Goal: Transaction & Acquisition: Book appointment/travel/reservation

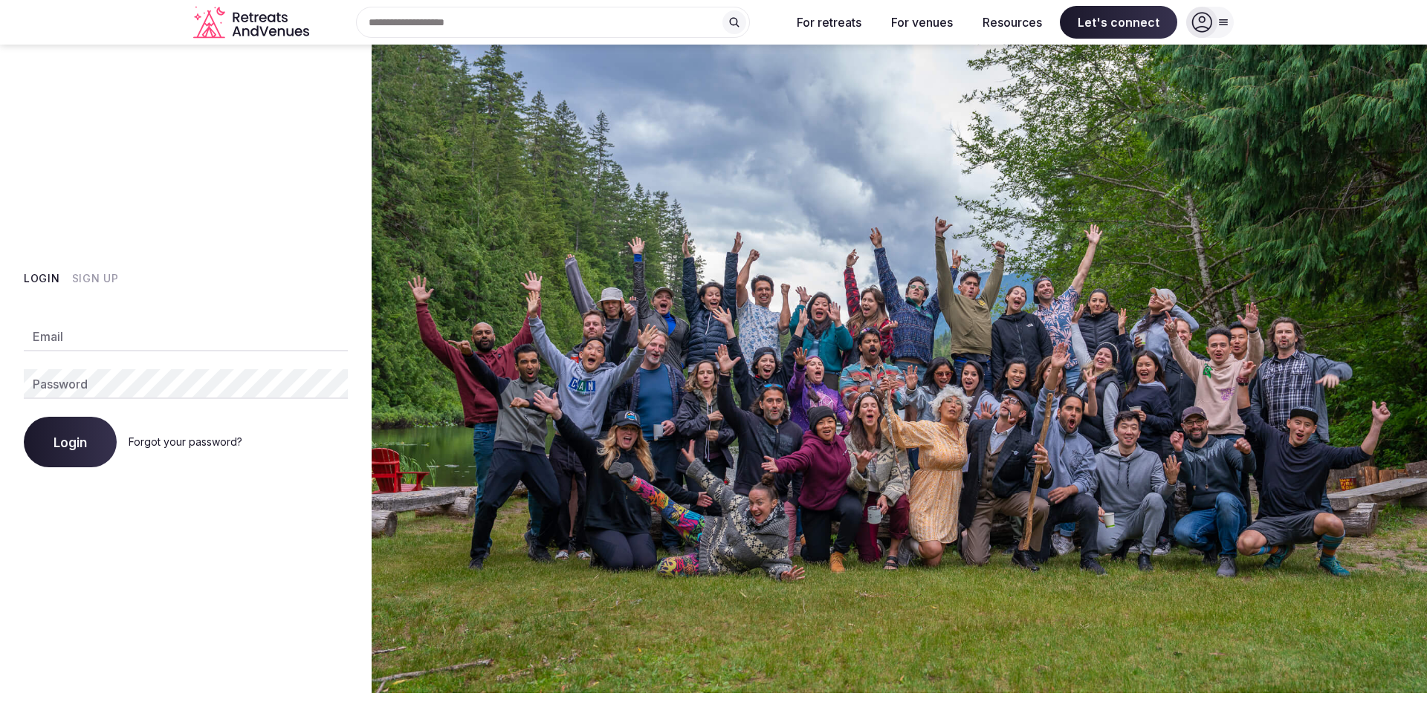
type input "**********"
click at [65, 444] on span "Login" at bounding box center [70, 442] width 33 height 15
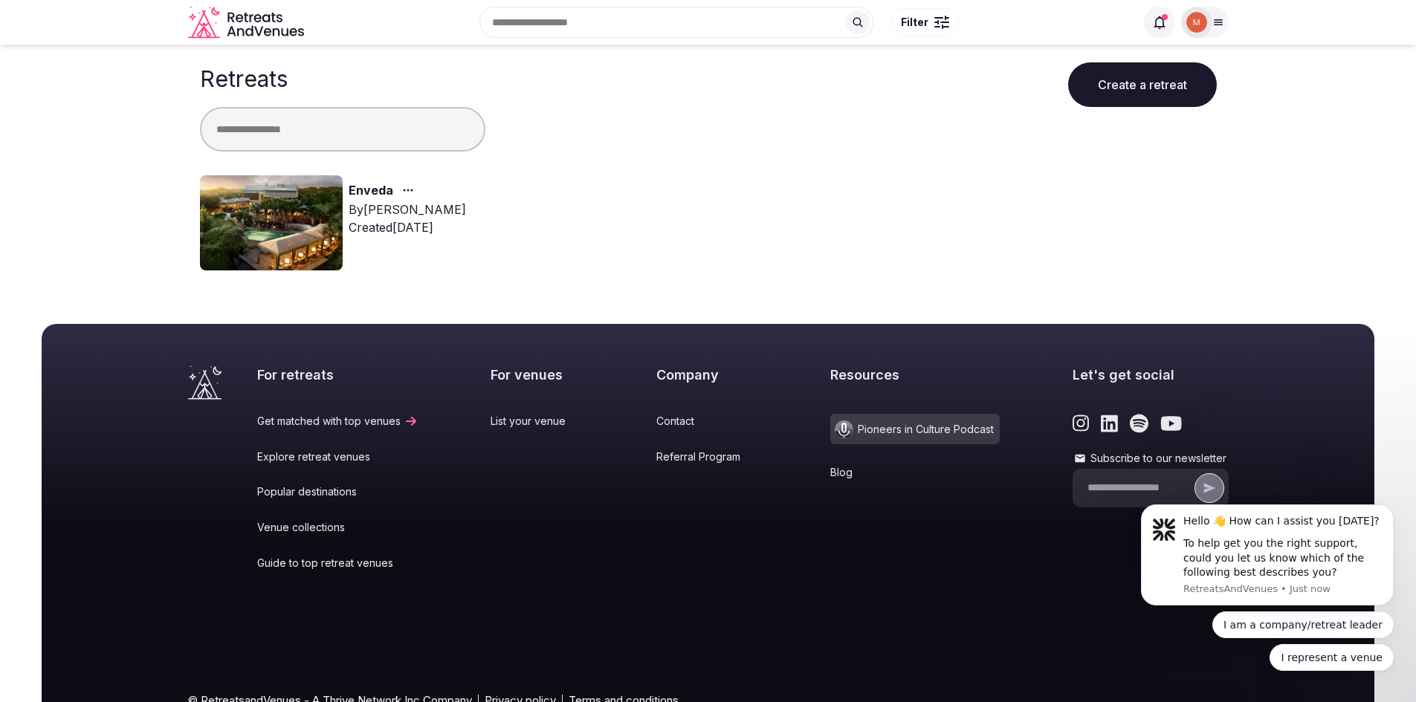
click at [378, 192] on link "Enveda" at bounding box center [371, 190] width 45 height 19
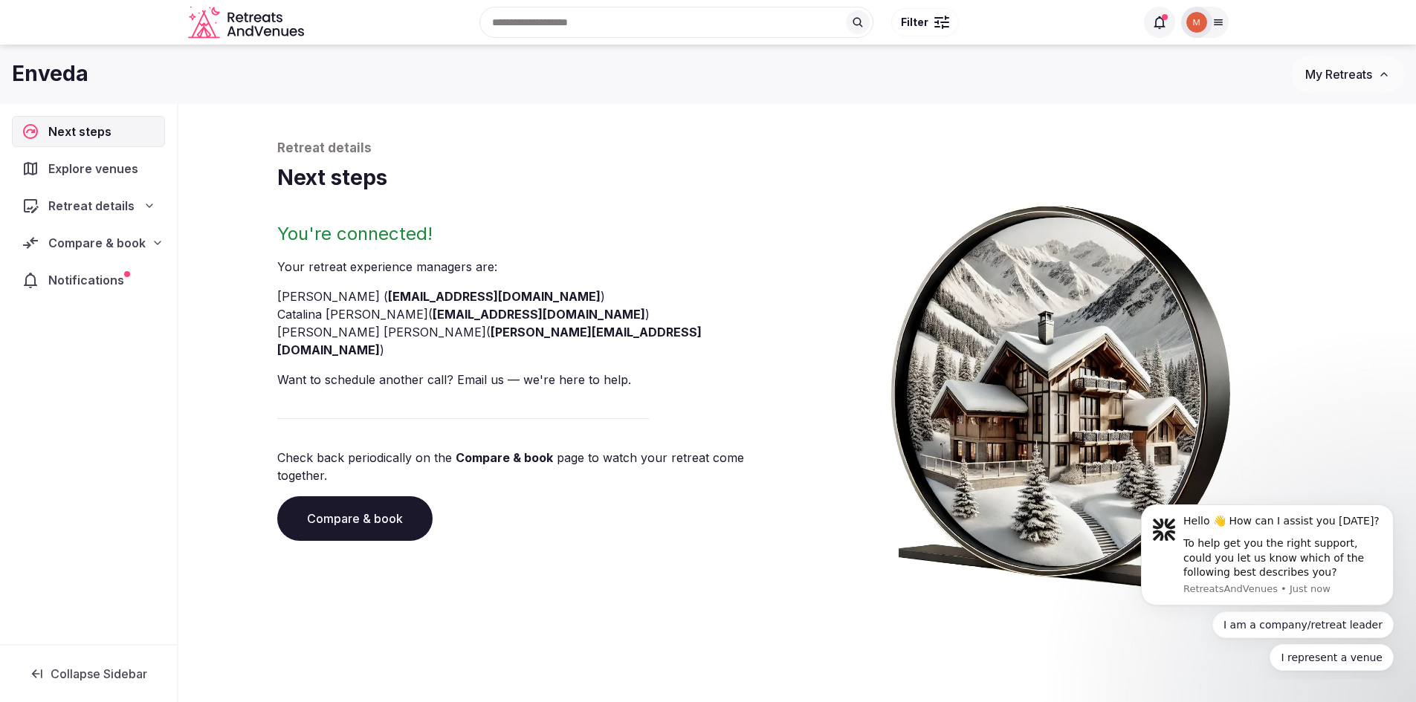
click at [1334, 77] on span "My Retreats" at bounding box center [1338, 74] width 67 height 15
click at [80, 282] on span "Notifications" at bounding box center [89, 280] width 82 height 18
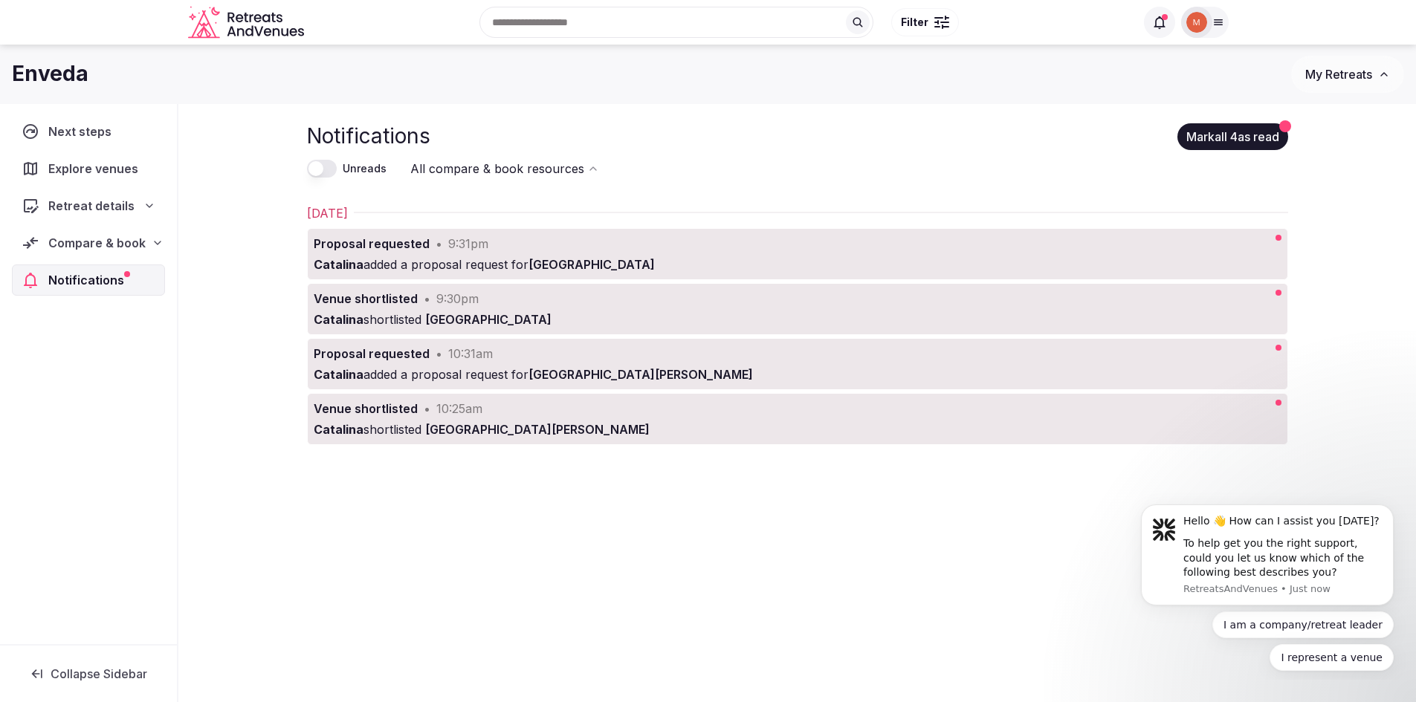
click at [1201, 139] on button "Mark all 4 as read" at bounding box center [1232, 136] width 111 height 27
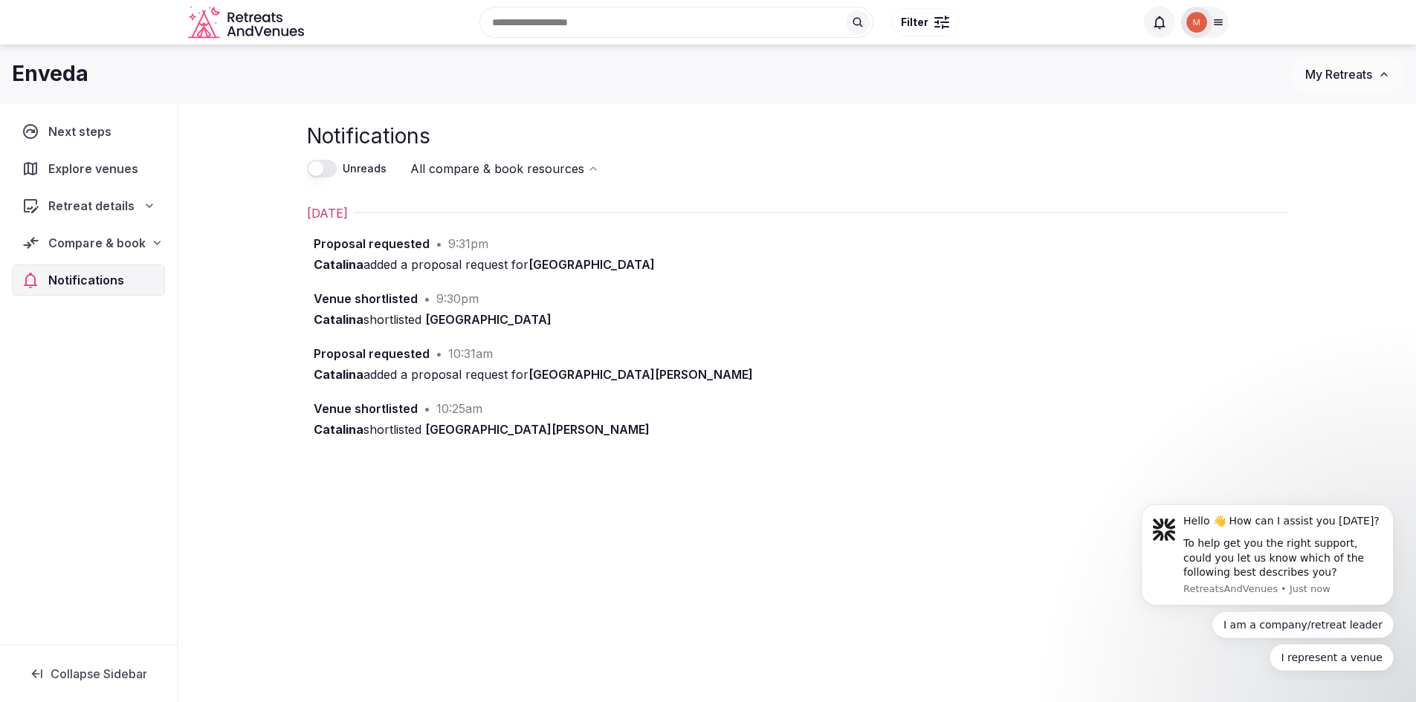
click at [91, 239] on span "Compare & book" at bounding box center [96, 243] width 97 height 18
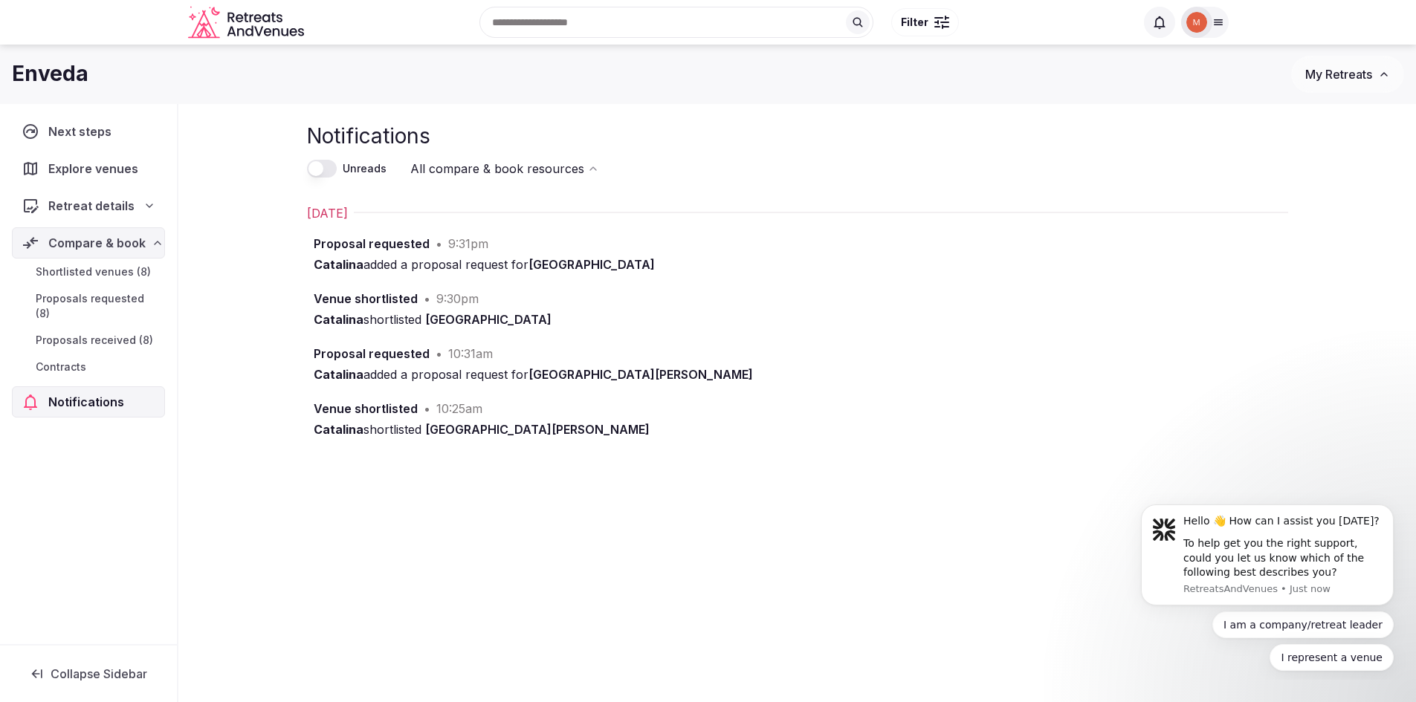
click at [89, 333] on span "Proposals received (8)" at bounding box center [94, 340] width 117 height 15
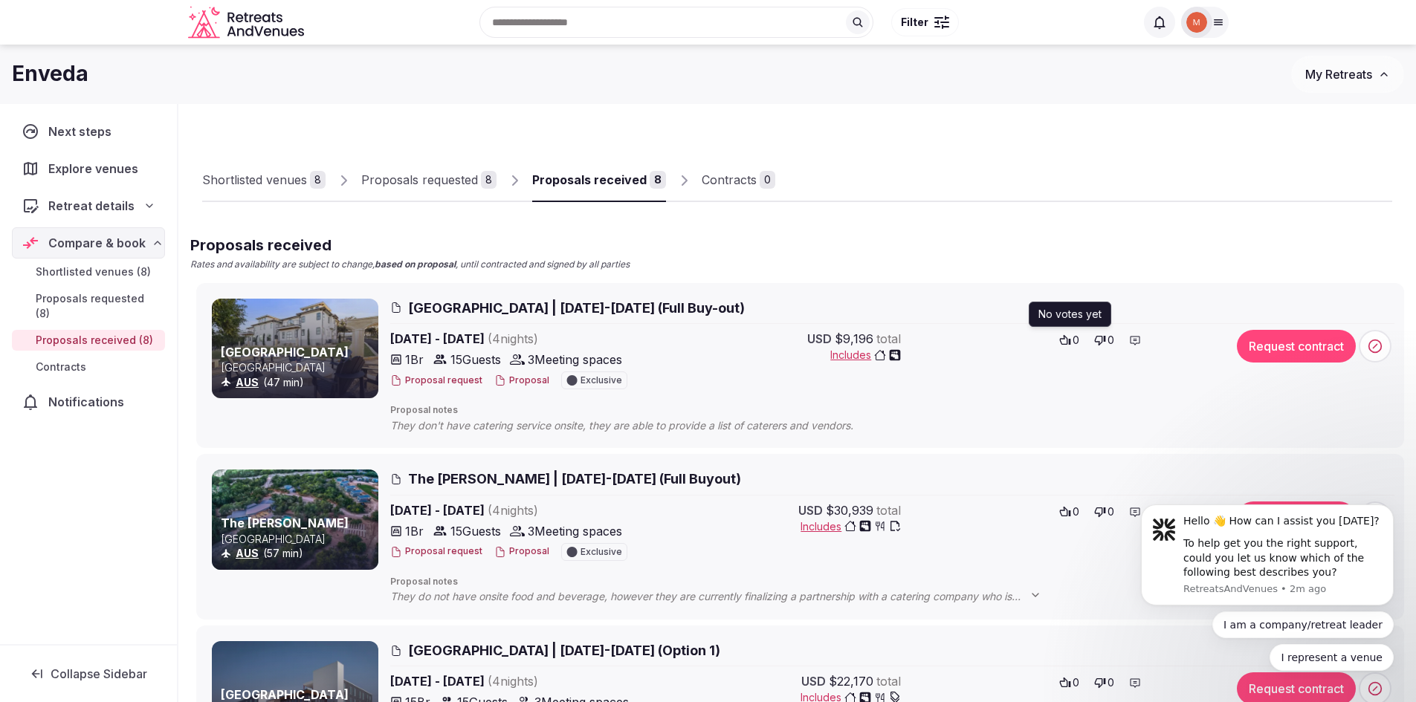
click at [1065, 343] on icon at bounding box center [1065, 340] width 12 height 12
click at [568, 311] on span "Las Luces Village | November 09-13, 2025 (Full Buy-out)" at bounding box center [576, 308] width 337 height 19
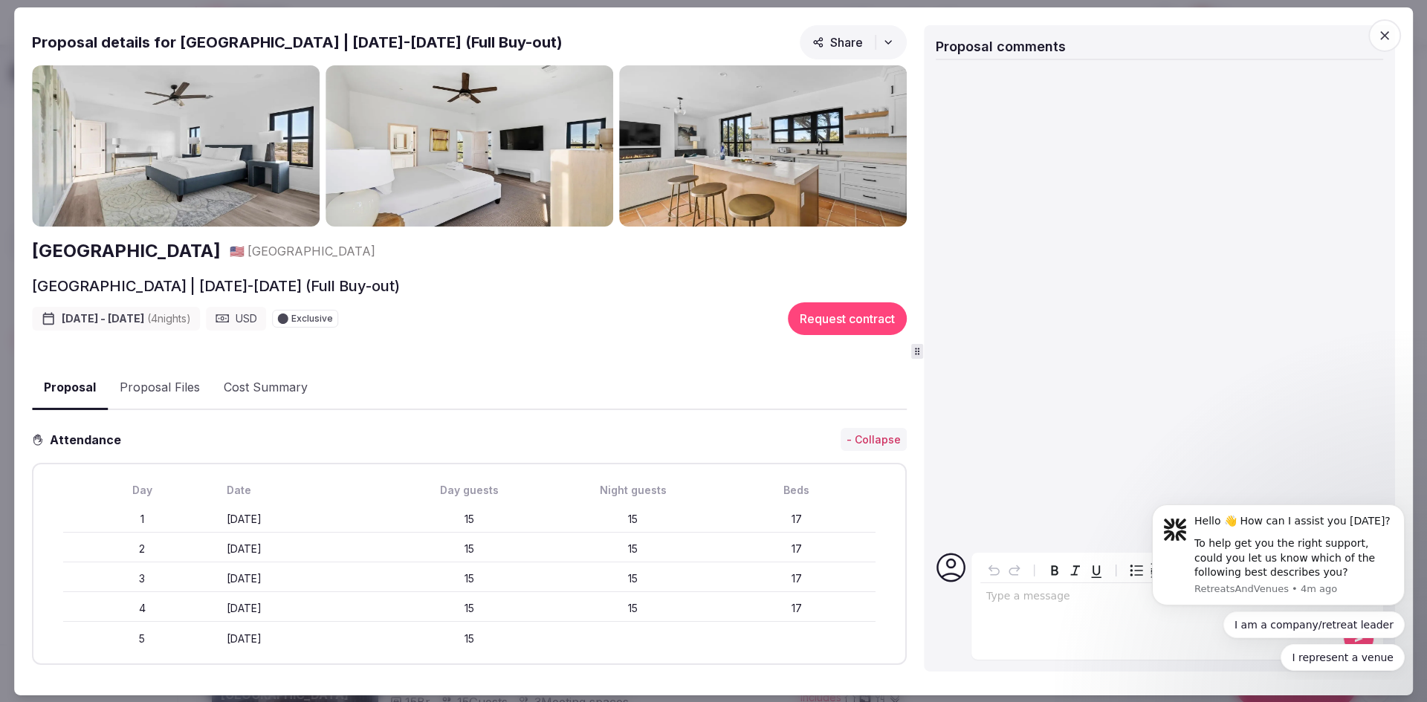
click at [1381, 32] on icon "button" at bounding box center [1384, 35] width 9 height 9
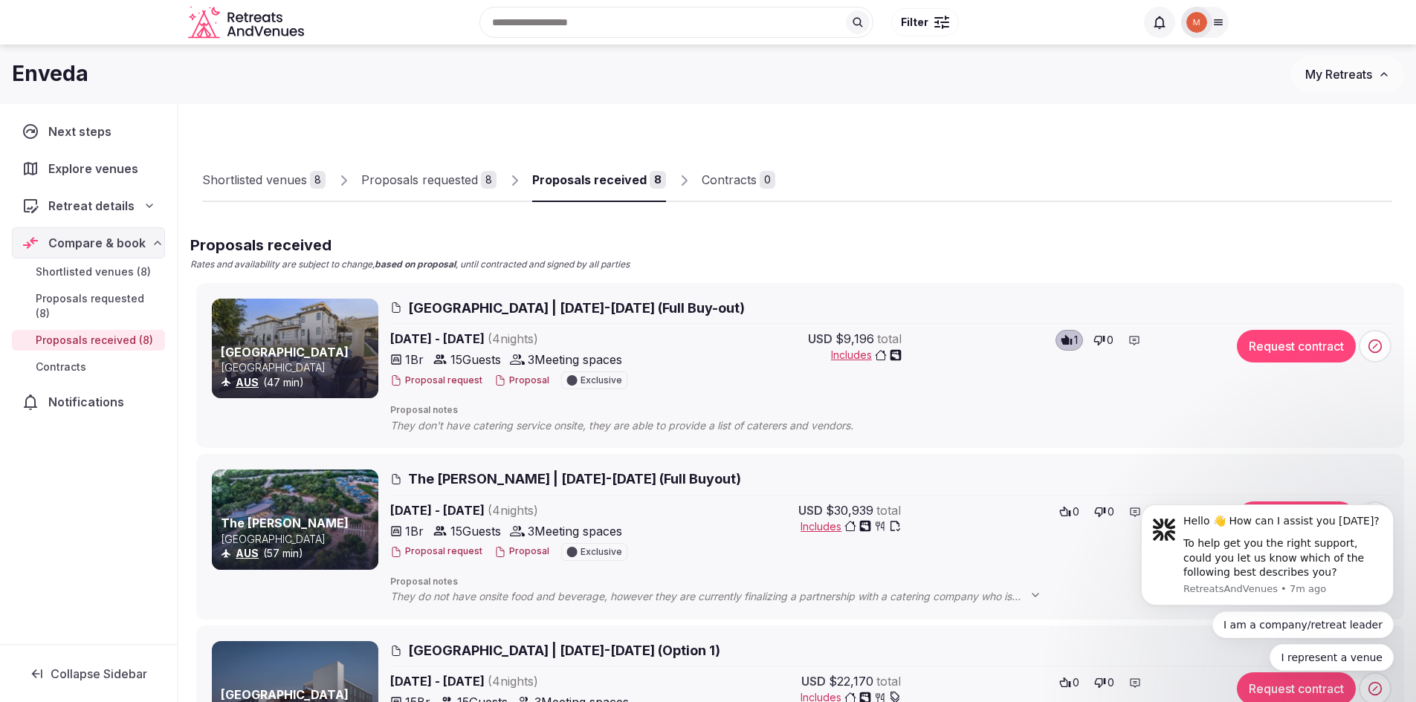
click at [571, 305] on span "Las Luces Village | November 09-13, 2025 (Full Buy-out)" at bounding box center [576, 308] width 337 height 19
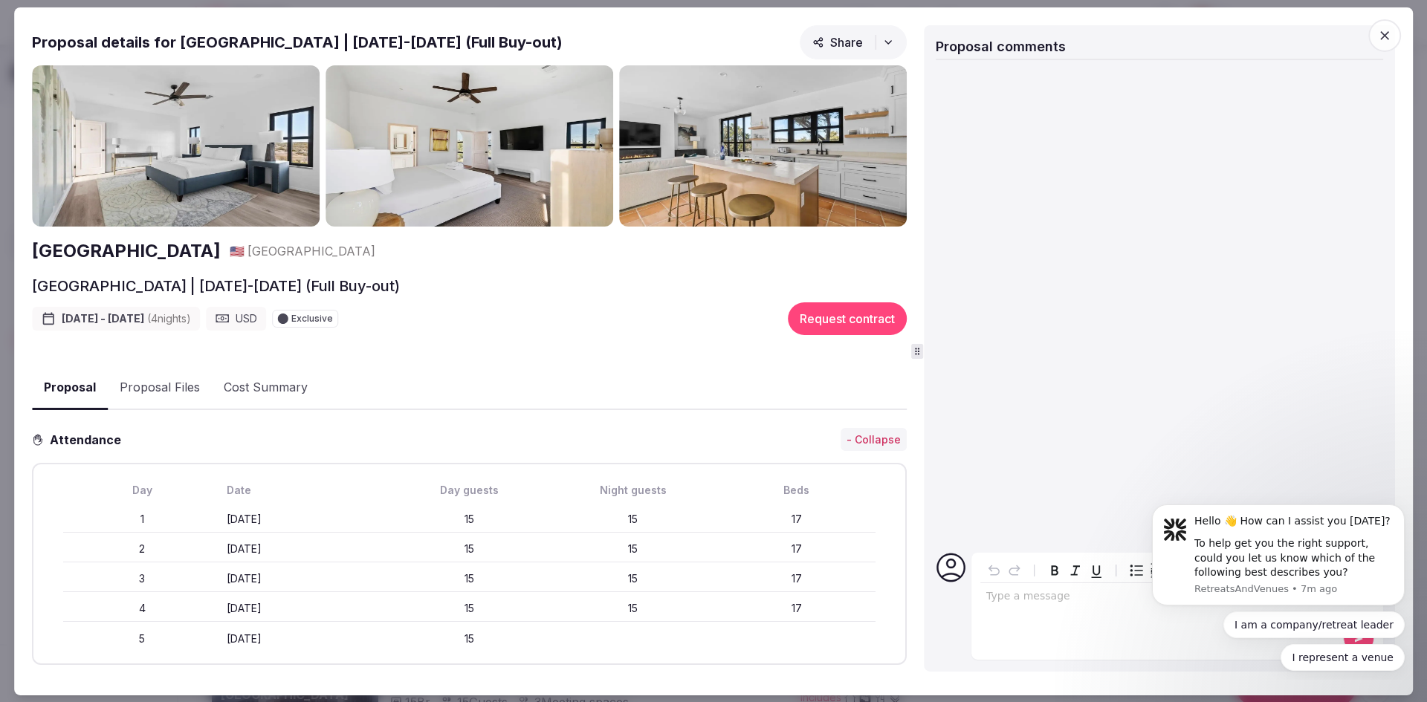
click at [1384, 33] on icon "button" at bounding box center [1384, 34] width 15 height 15
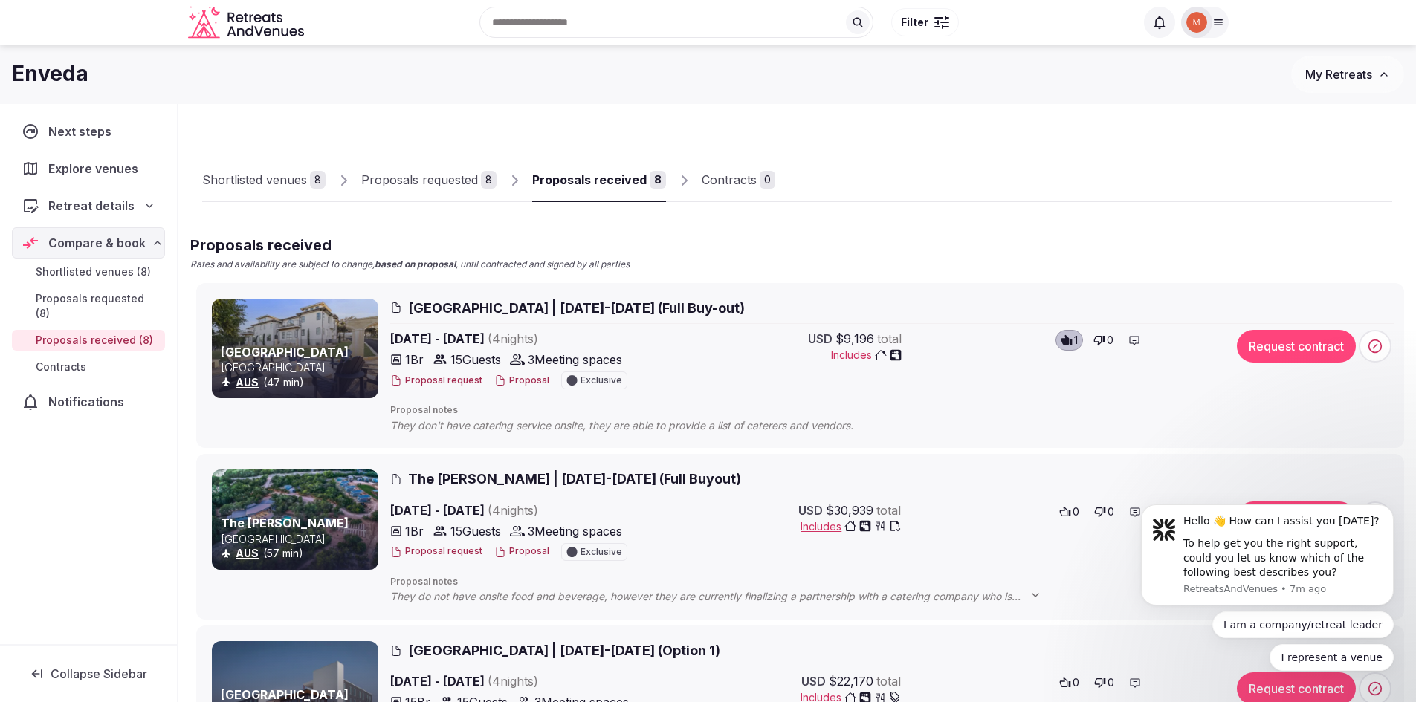
click at [296, 335] on div at bounding box center [295, 349] width 166 height 100
click at [278, 353] on link "[GEOGRAPHIC_DATA]" at bounding box center [285, 352] width 128 height 15
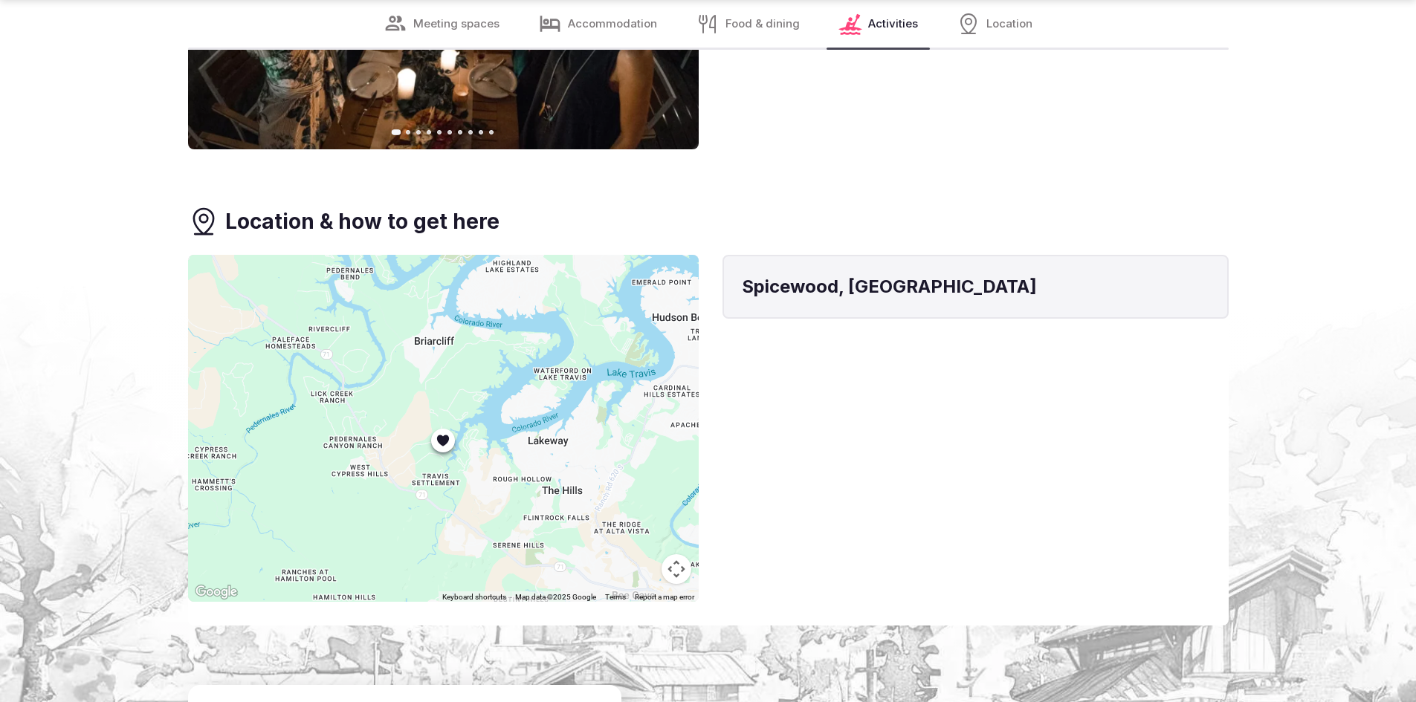
scroll to position [4756, 0]
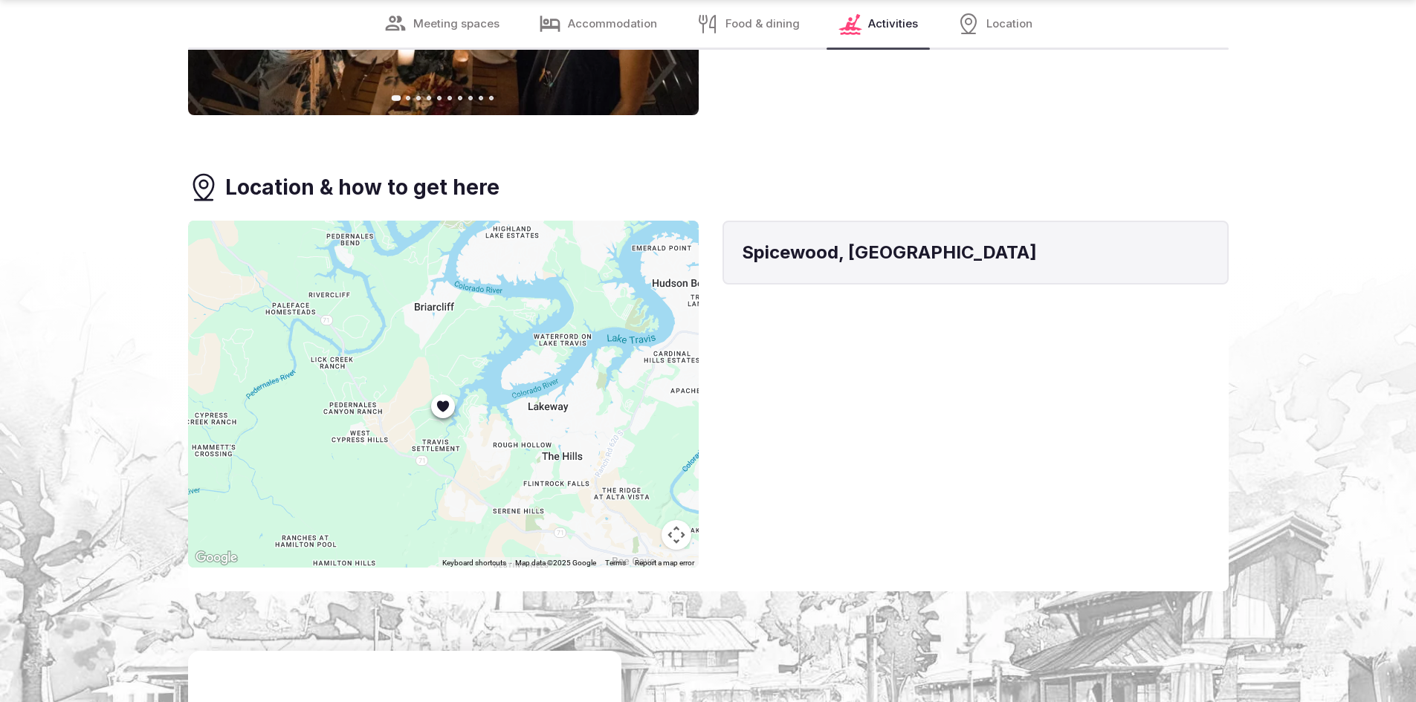
click at [484, 459] on div at bounding box center [443, 394] width 511 height 347
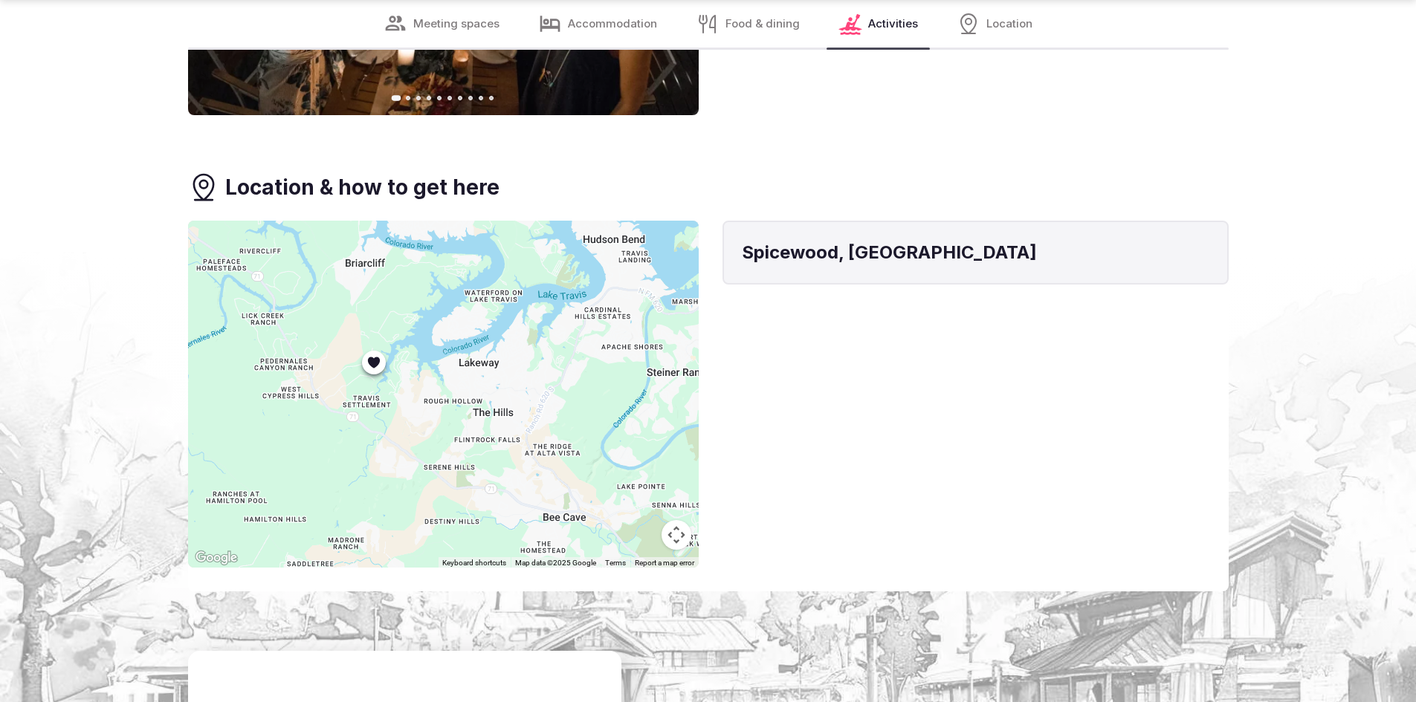
drag, startPoint x: 486, startPoint y: 427, endPoint x: 414, endPoint y: 381, distance: 85.1
click at [414, 381] on div at bounding box center [443, 394] width 511 height 347
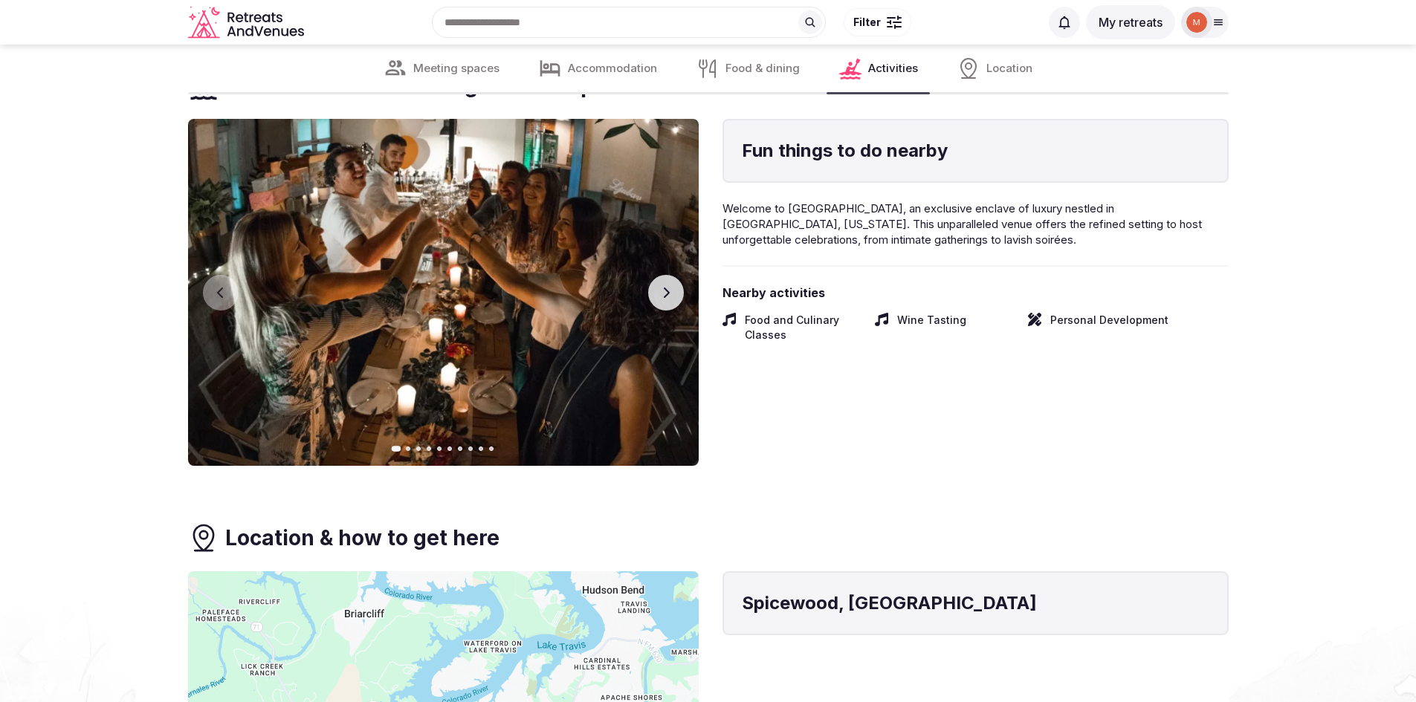
scroll to position [4384, 0]
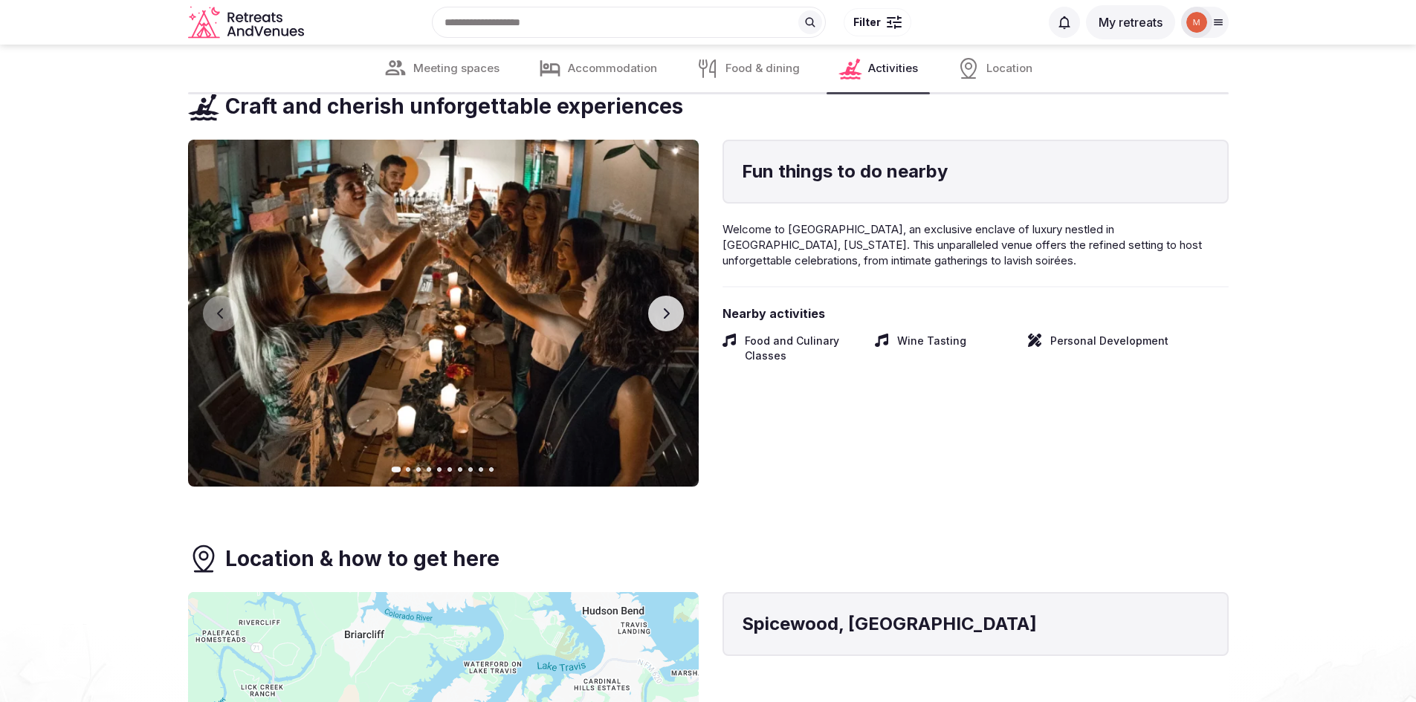
click at [660, 314] on icon "button" at bounding box center [666, 314] width 12 height 12
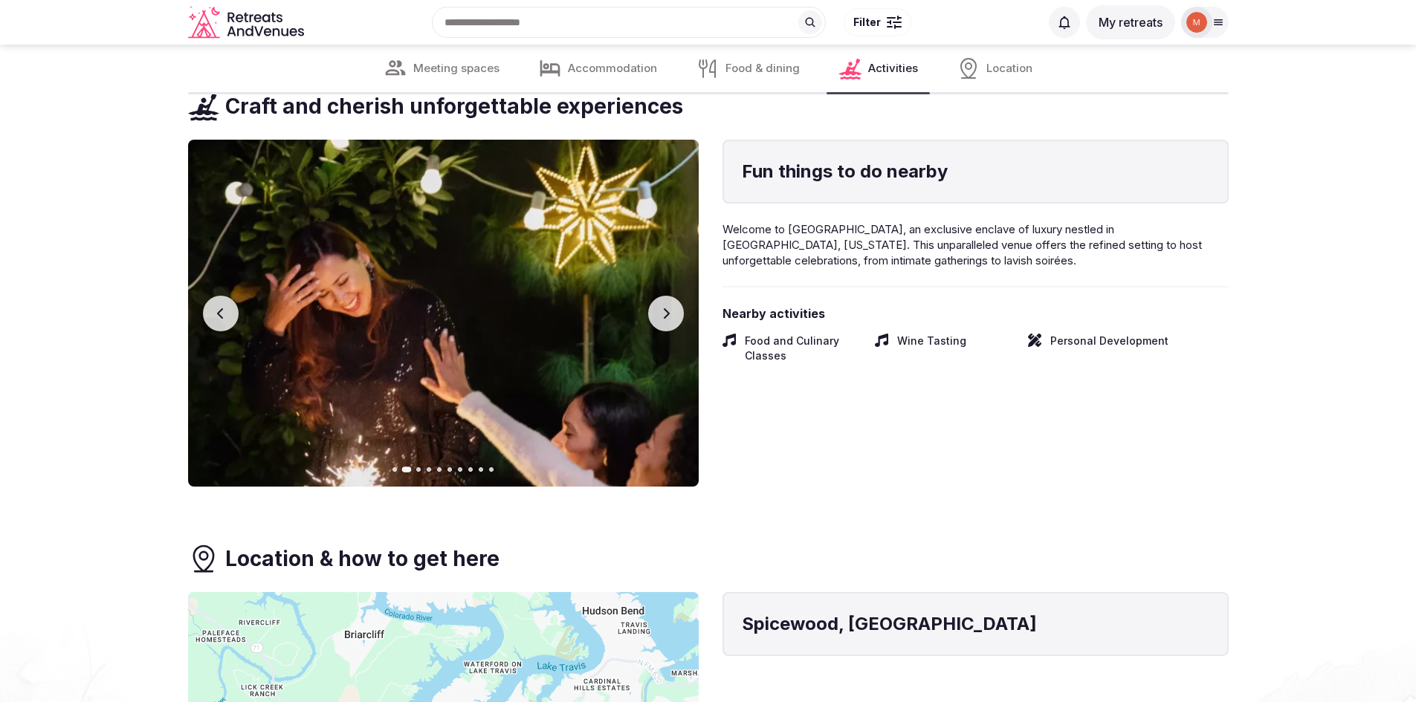
click at [660, 314] on icon "button" at bounding box center [666, 314] width 12 height 12
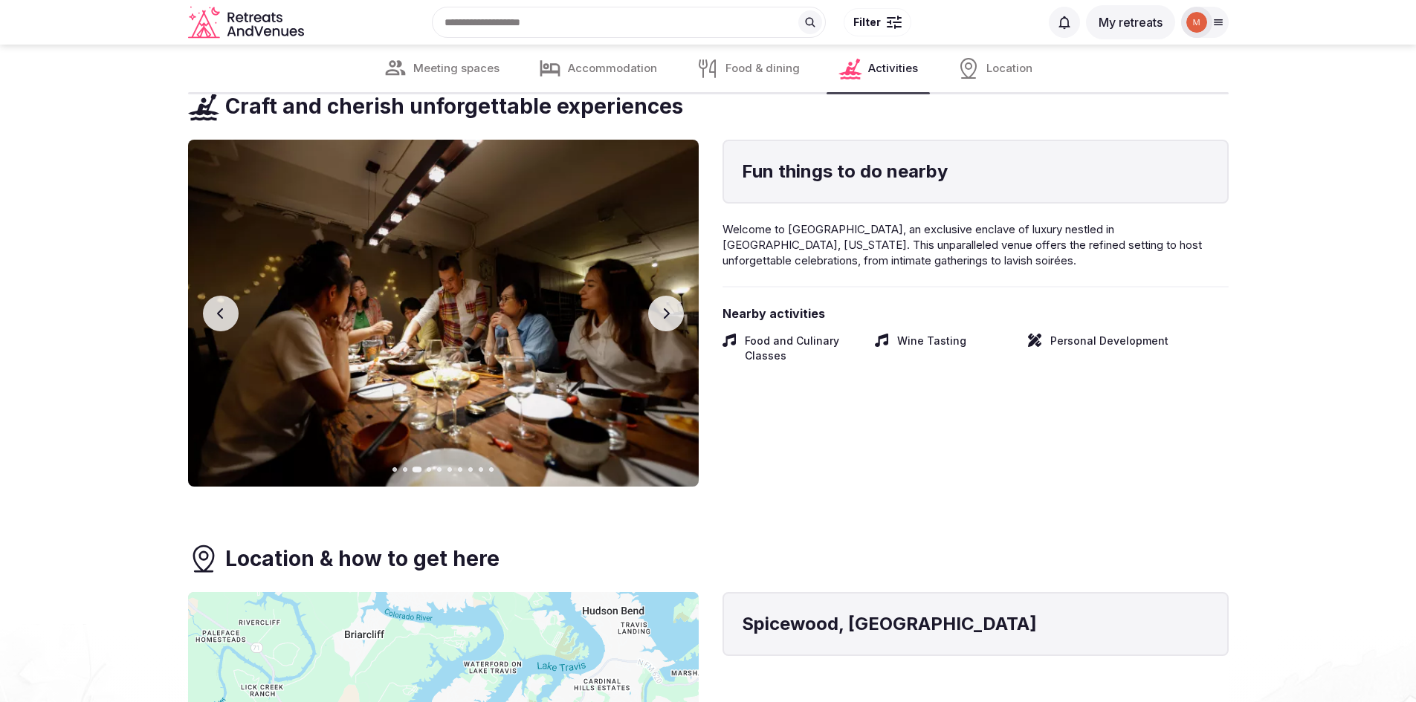
click at [660, 314] on icon "button" at bounding box center [666, 314] width 12 height 12
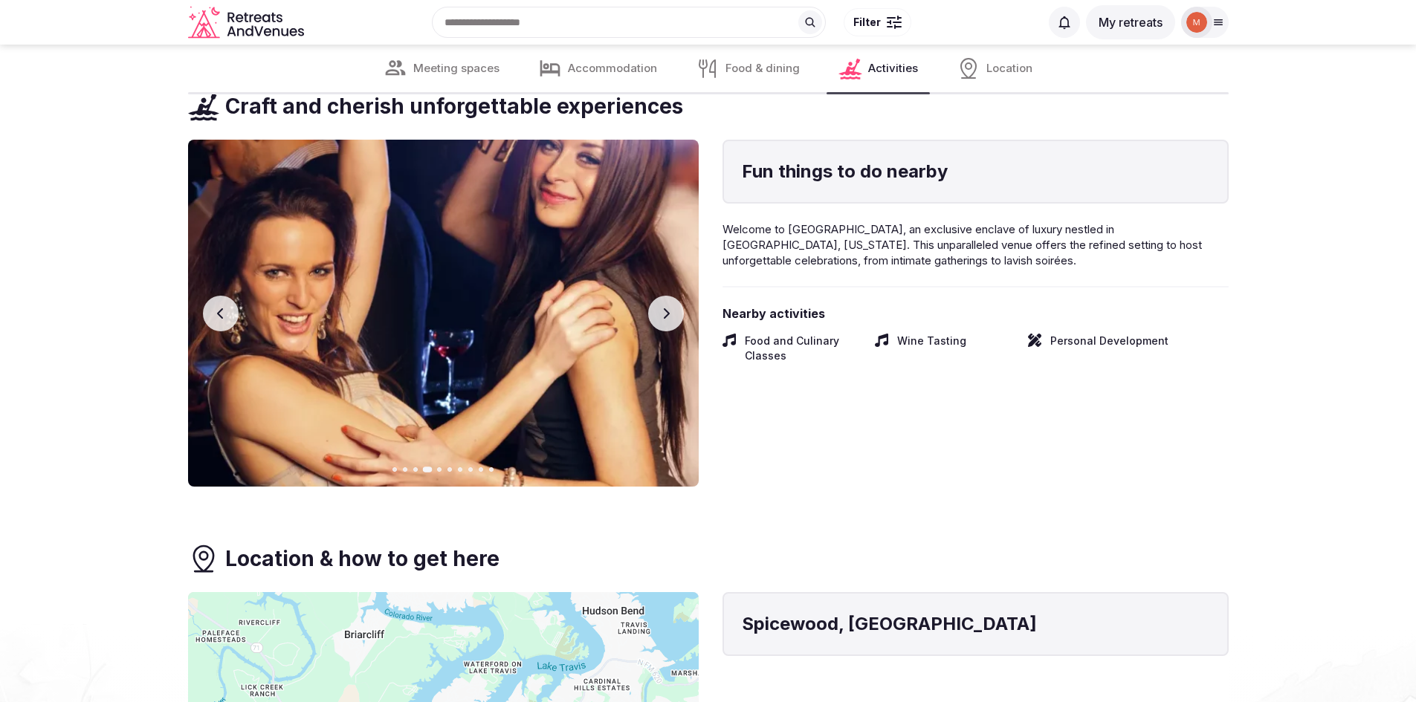
click at [660, 314] on icon "button" at bounding box center [666, 314] width 12 height 12
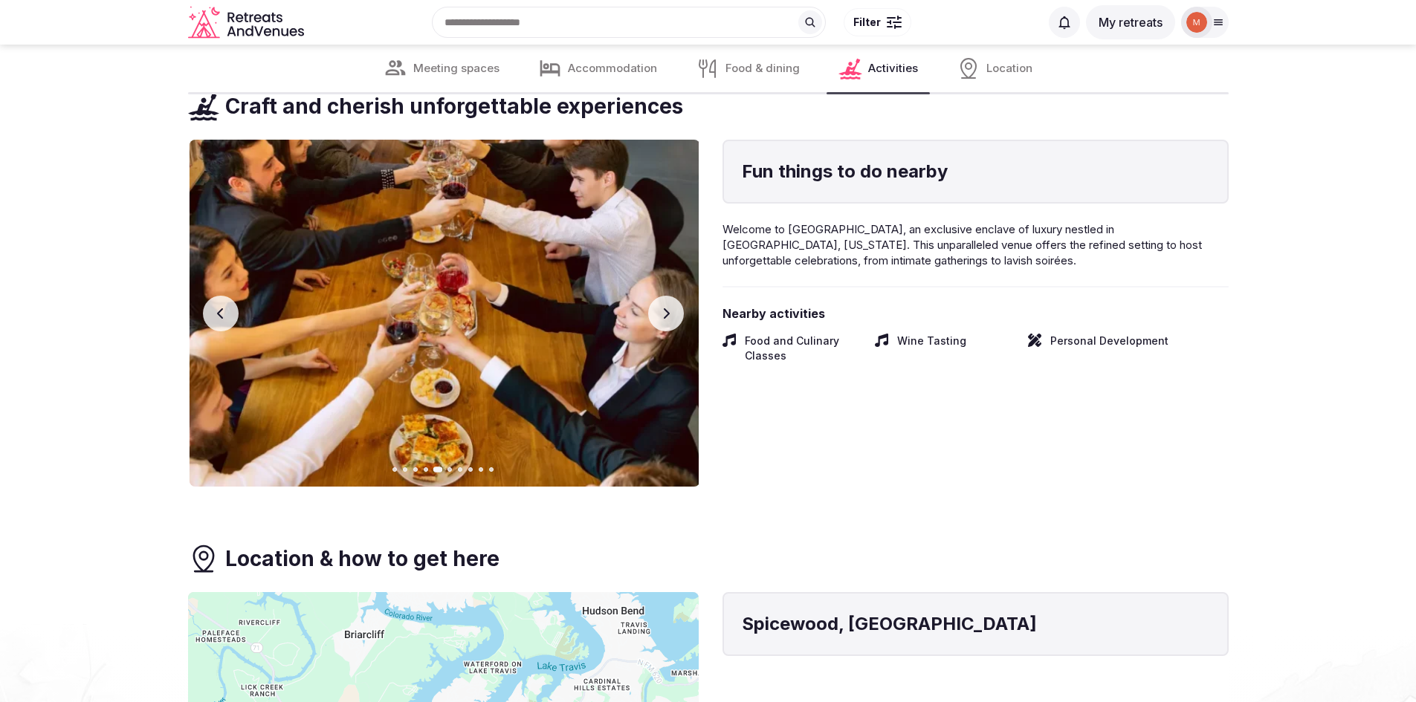
click at [660, 314] on icon "button" at bounding box center [666, 314] width 12 height 12
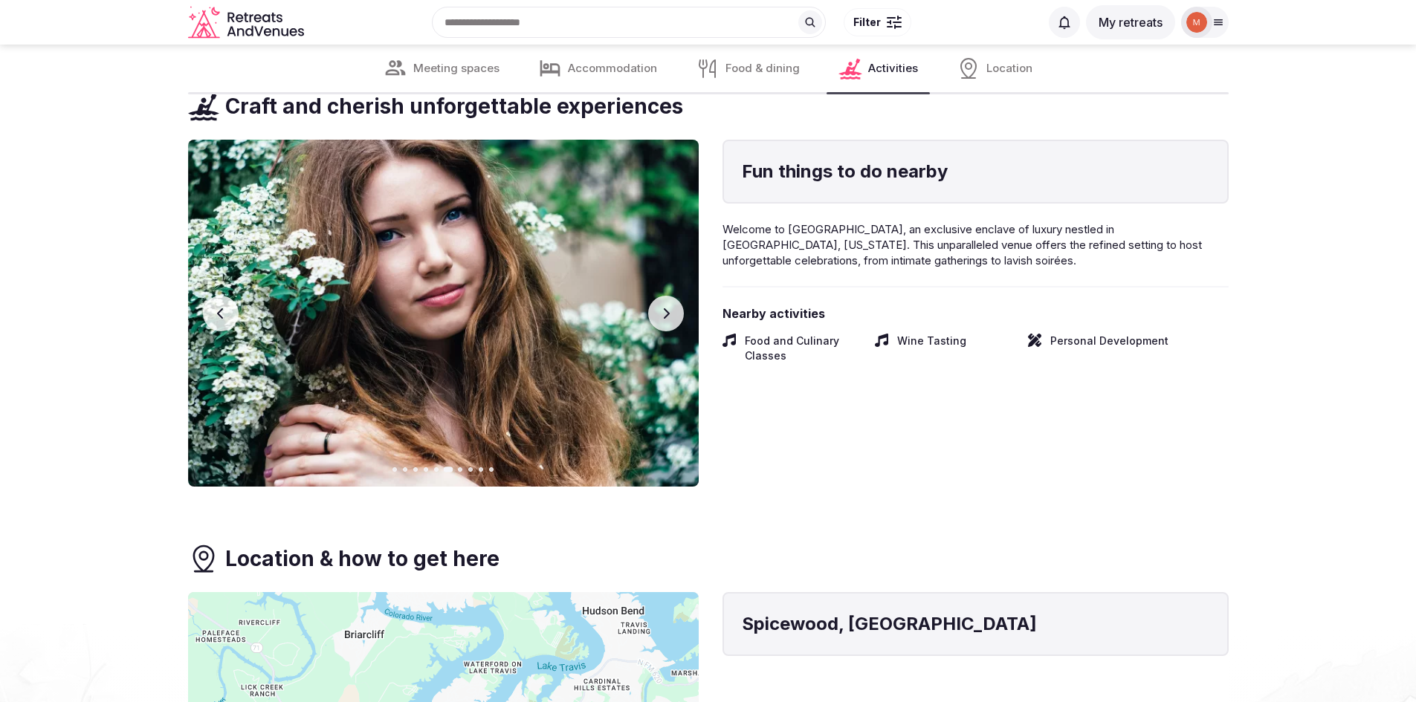
click at [660, 314] on icon "button" at bounding box center [666, 314] width 12 height 12
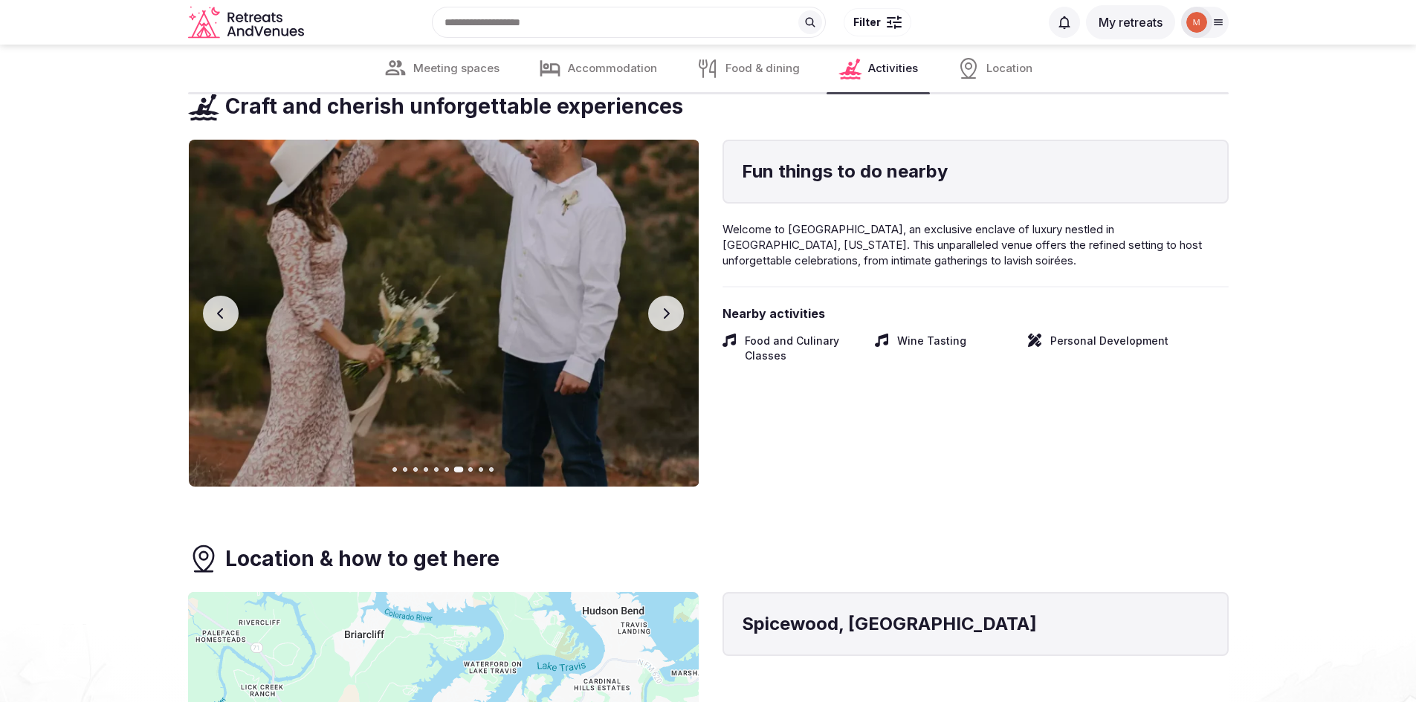
click at [660, 314] on icon "button" at bounding box center [666, 314] width 12 height 12
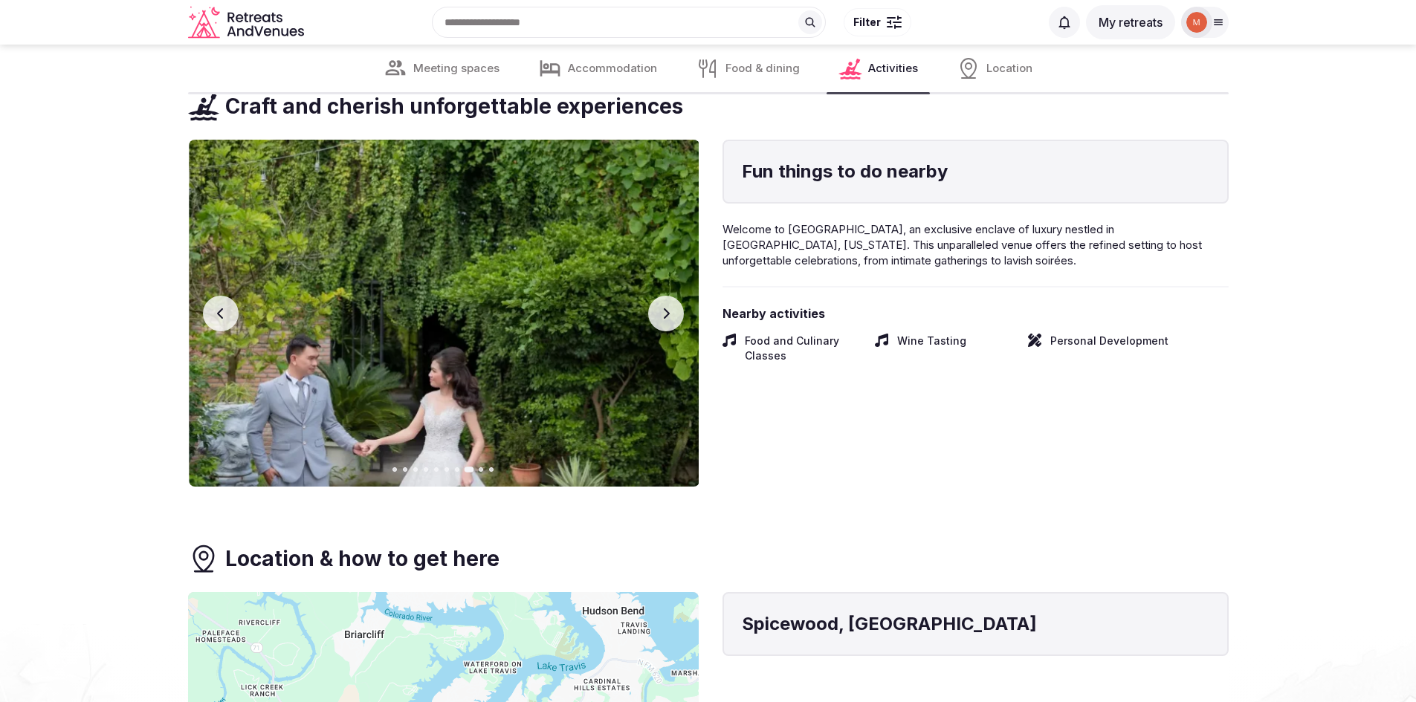
click at [660, 314] on icon "button" at bounding box center [666, 314] width 12 height 12
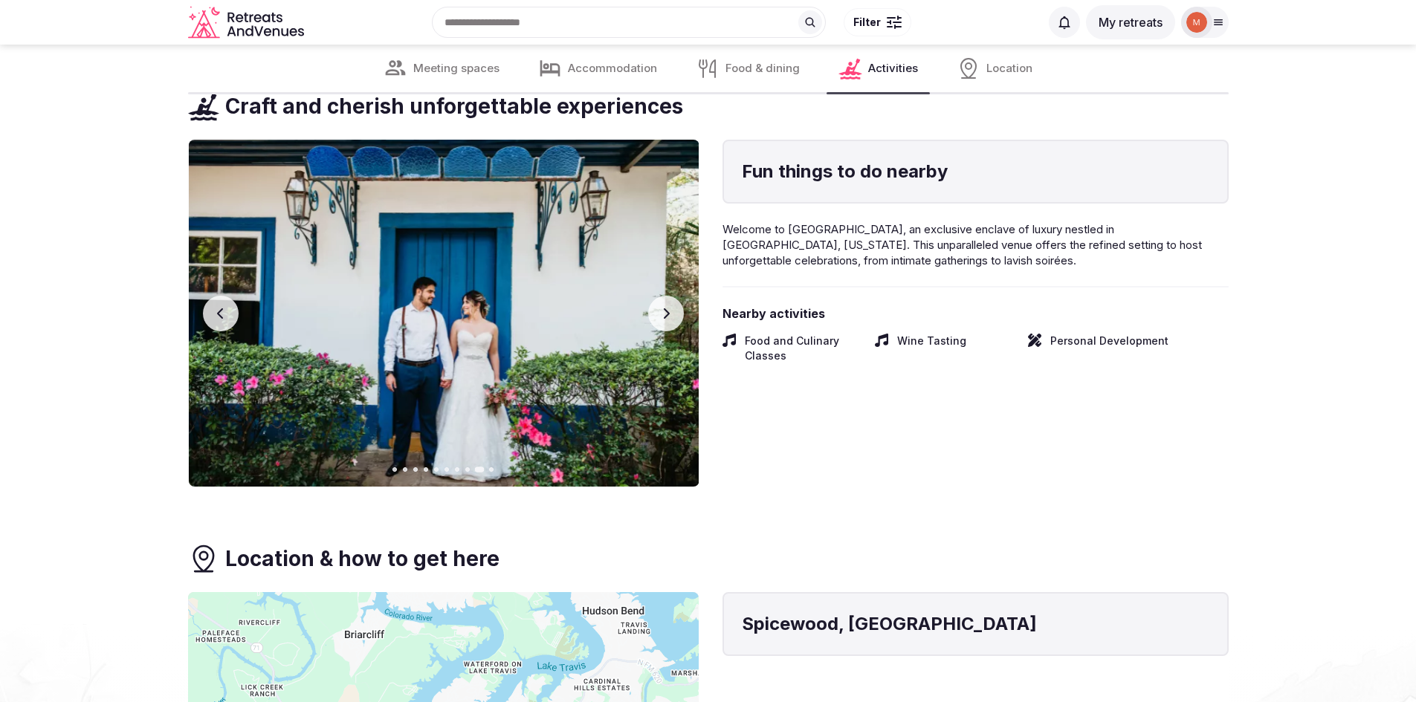
click at [660, 314] on icon "button" at bounding box center [666, 314] width 12 height 12
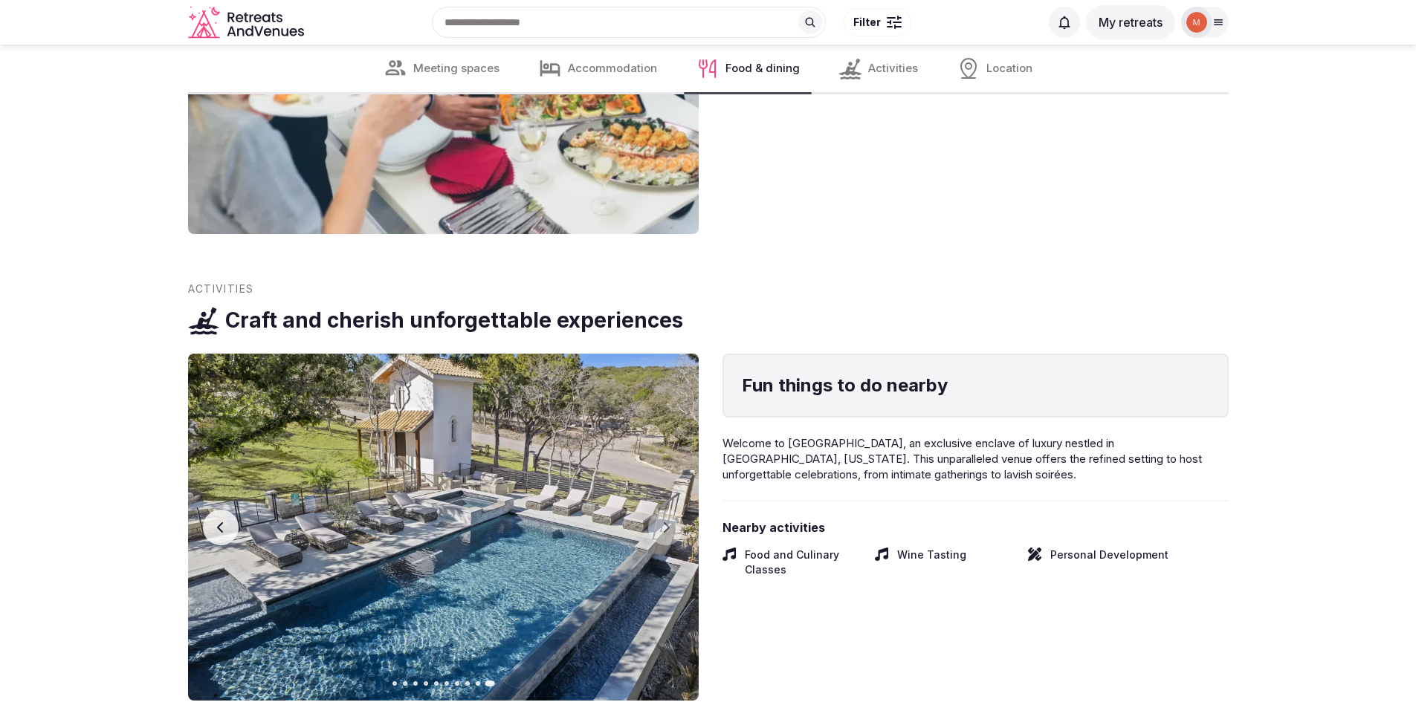
scroll to position [4161, 0]
